Goal: Information Seeking & Learning: Learn about a topic

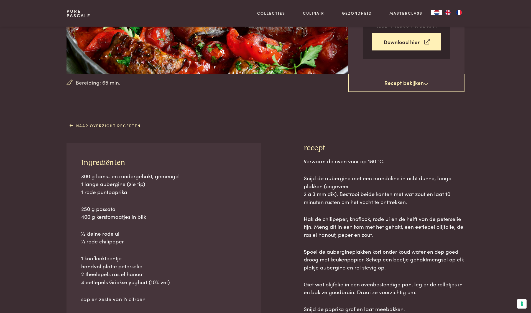
scroll to position [131, 0]
click at [93, 125] on link "Naar overzicht recepten" at bounding box center [105, 125] width 71 height 6
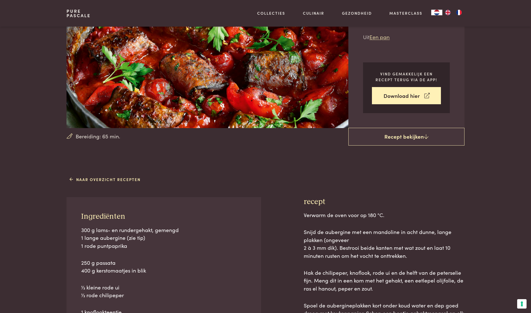
scroll to position [104, 0]
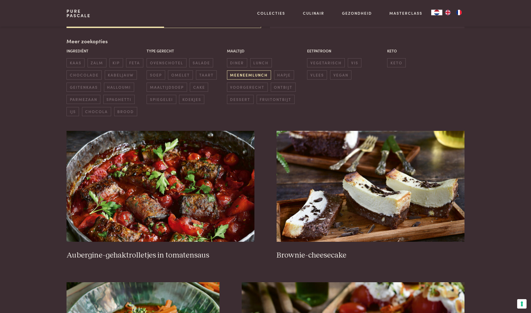
click at [244, 75] on span "meeneemlunch" at bounding box center [249, 74] width 44 height 9
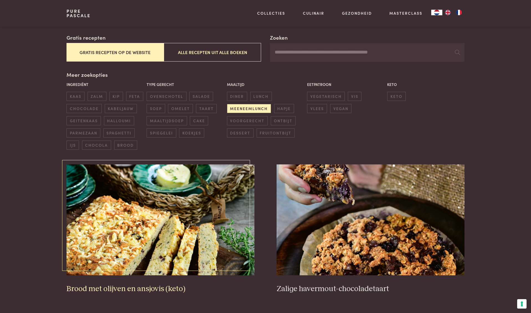
scroll to position [16, 0]
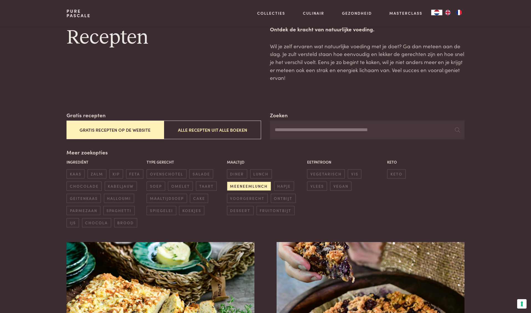
click at [135, 129] on button "Gratis recepten op de website" at bounding box center [115, 130] width 97 height 19
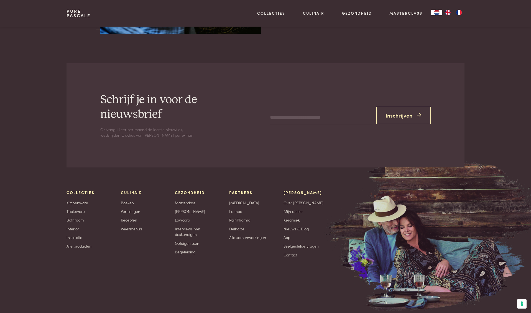
scroll to position [2289, 0]
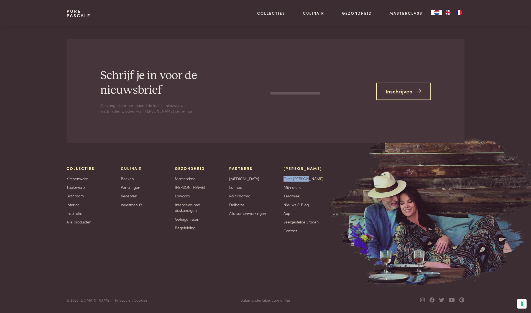
click at [293, 179] on link "Over [PERSON_NAME]" at bounding box center [303, 179] width 40 height 6
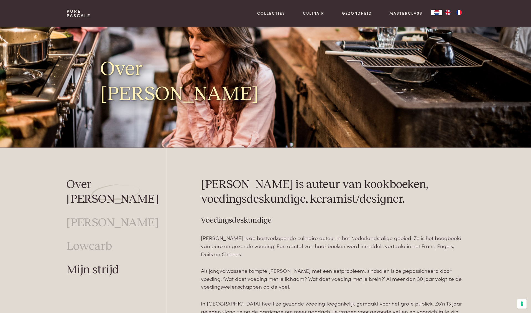
scroll to position [71, 0]
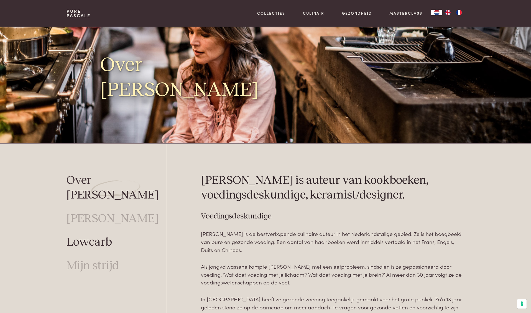
click at [90, 235] on link "Lowcarb" at bounding box center [89, 242] width 45 height 15
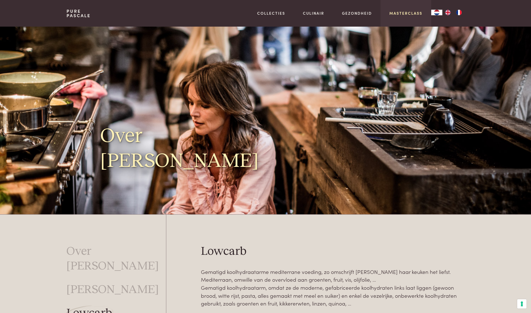
click at [396, 14] on link "Masterclass" at bounding box center [405, 13] width 33 height 6
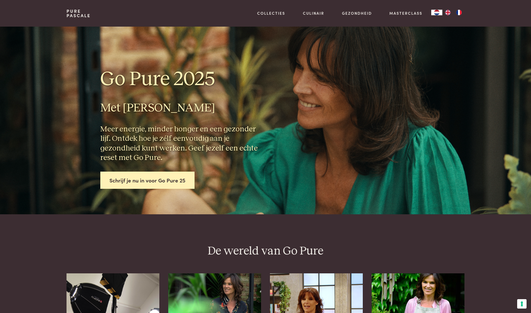
click at [70, 14] on link "Pure Pascale" at bounding box center [79, 13] width 24 height 9
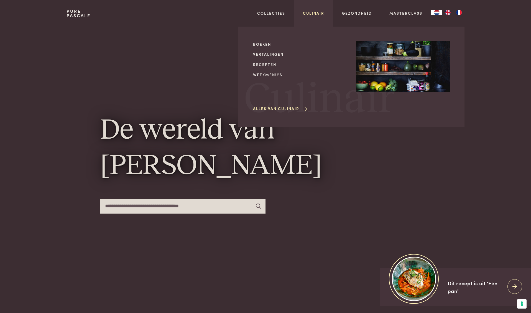
click at [311, 14] on link "Culinair" at bounding box center [313, 13] width 21 height 6
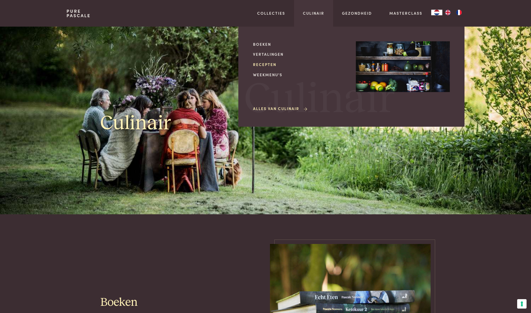
click at [268, 65] on link "Recepten" at bounding box center [300, 65] width 94 height 6
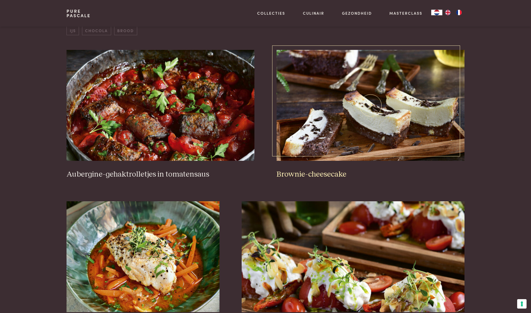
scroll to position [208, 0]
